Goal: Task Accomplishment & Management: Manage account settings

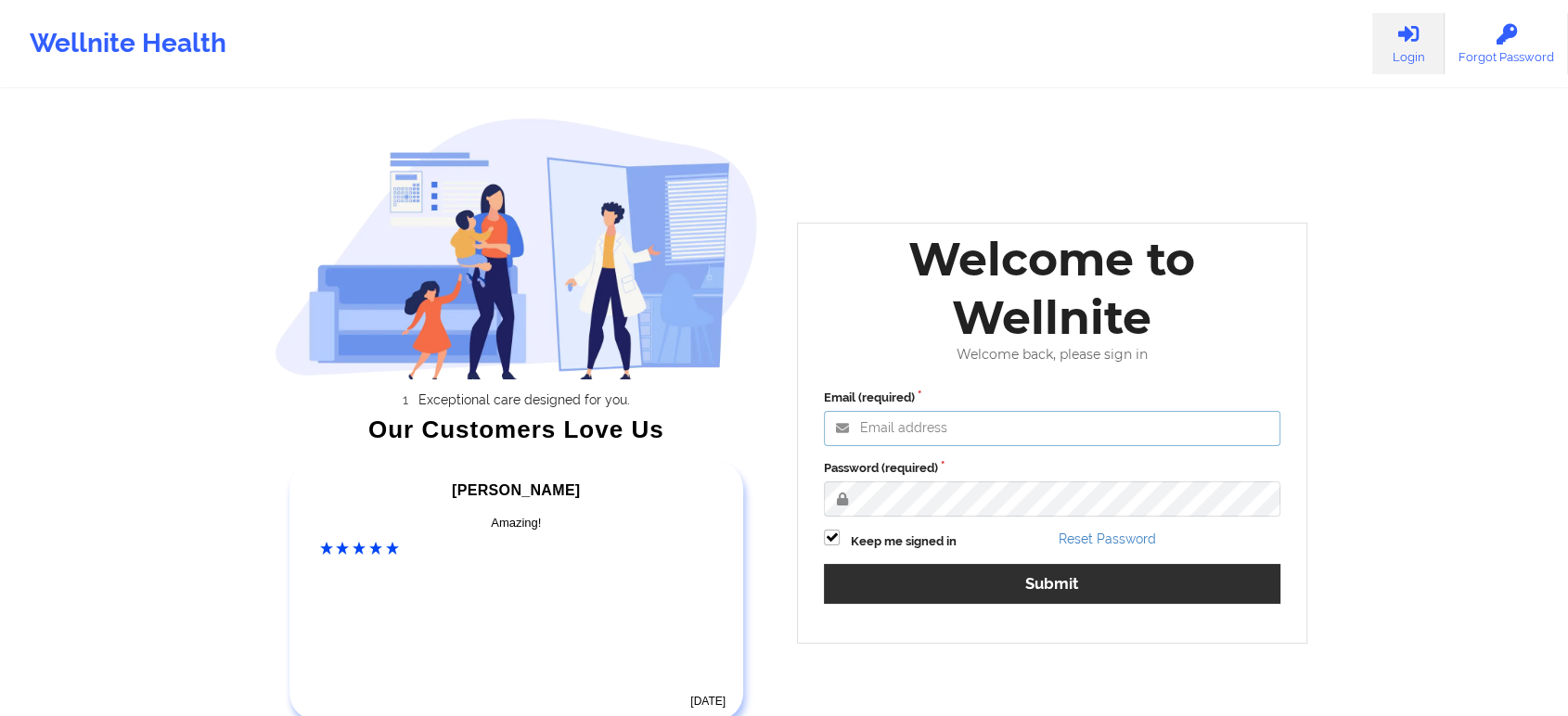
type input "[EMAIL_ADDRESS][DOMAIN_NAME]"
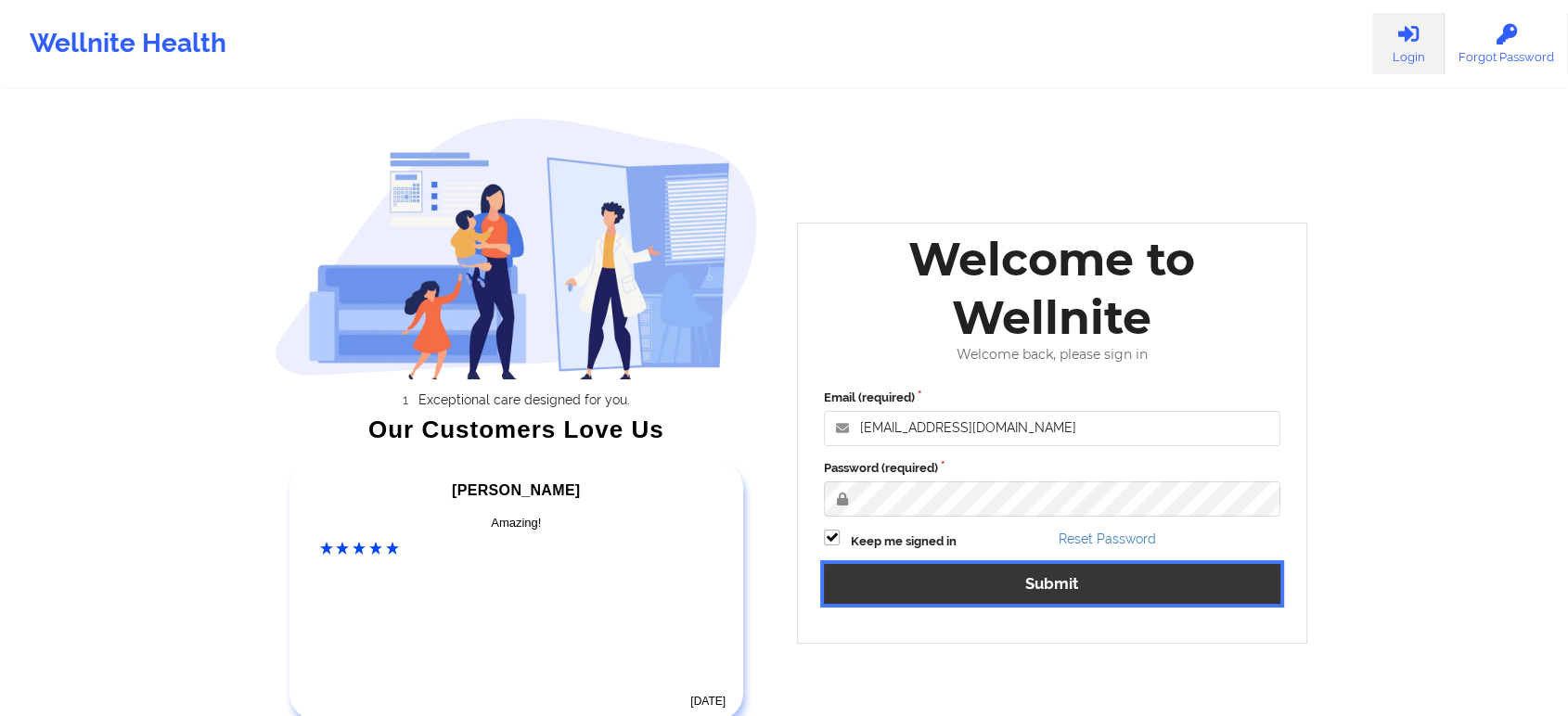
click at [1051, 584] on button "Submit" at bounding box center [1052, 583] width 457 height 40
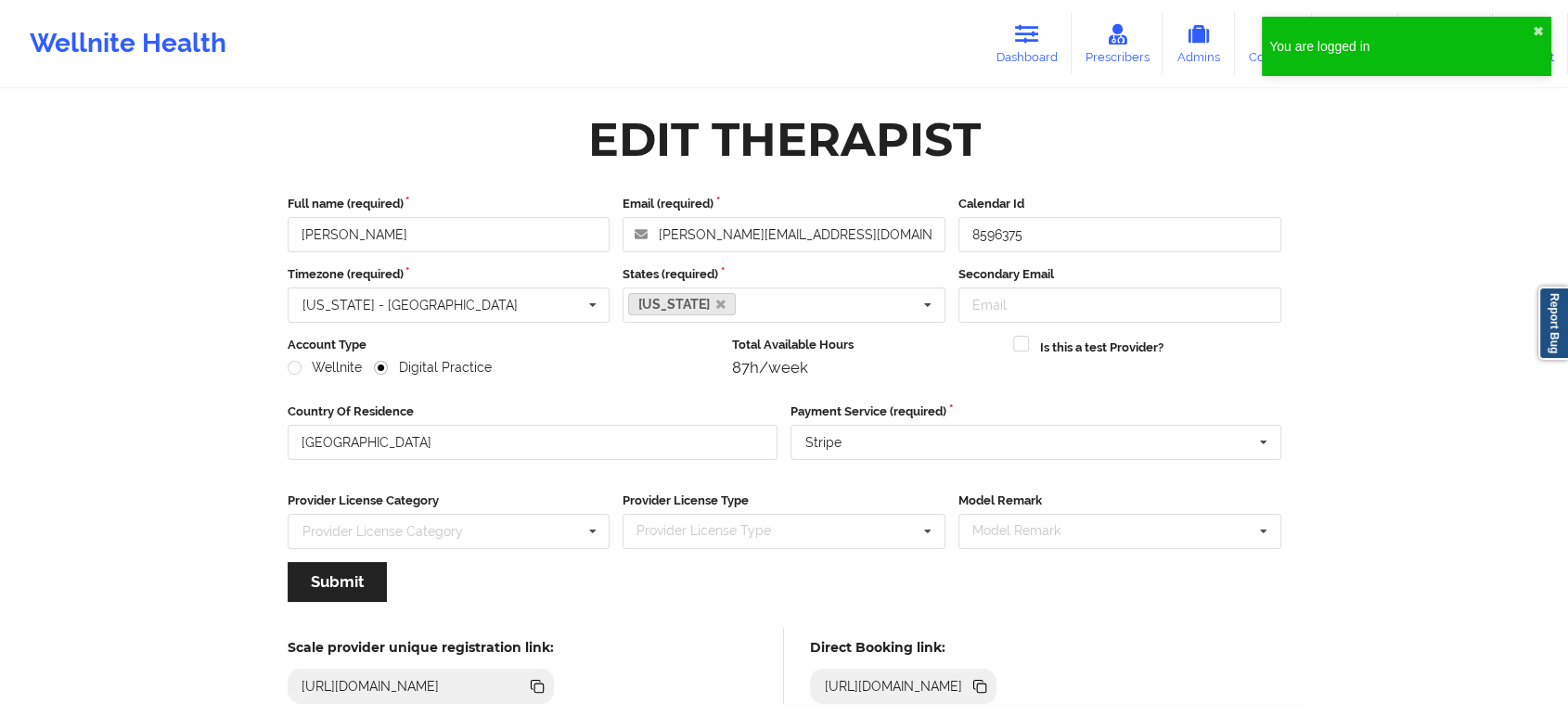
click at [801, 55] on div "Wellnite Health Dashboard Prescribers Admins Coaches Therapists Medications Acc…" at bounding box center [784, 44] width 1568 height 75
